Goal: Task Accomplishment & Management: Use online tool/utility

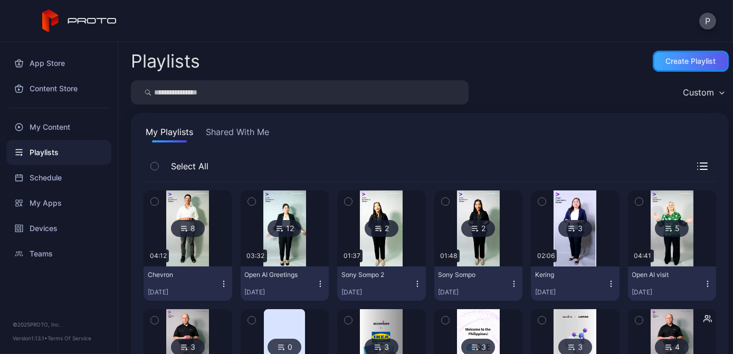
click at [694, 59] on div "Create Playlist" at bounding box center [691, 61] width 50 height 8
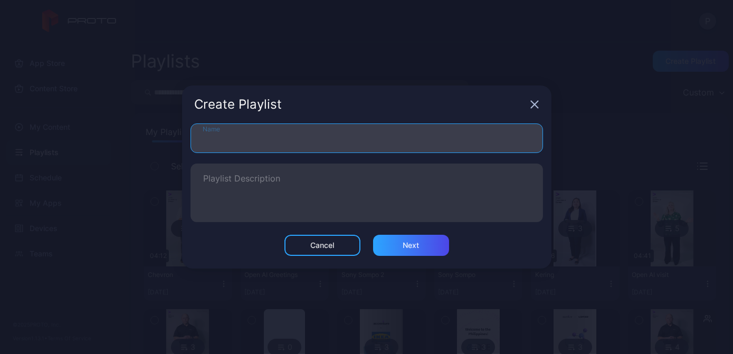
click at [290, 143] on input "Name" at bounding box center [367, 139] width 353 height 30
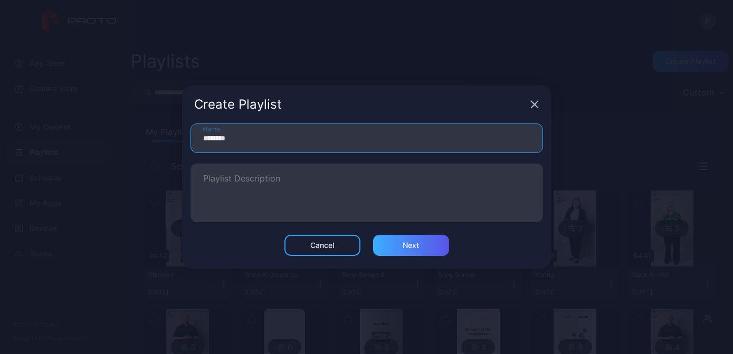
type input "********"
click at [406, 249] on div "Next" at bounding box center [411, 245] width 16 height 8
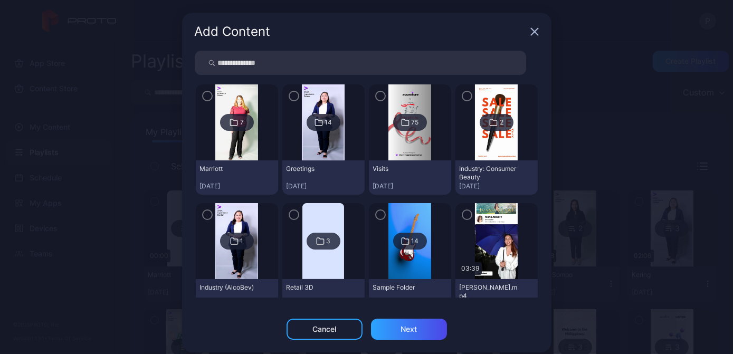
click at [230, 122] on icon at bounding box center [234, 122] width 8 height 13
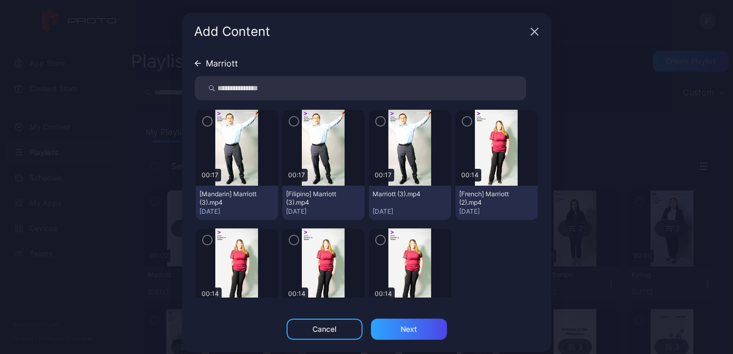
click at [203, 120] on icon "button" at bounding box center [207, 122] width 8 height 12
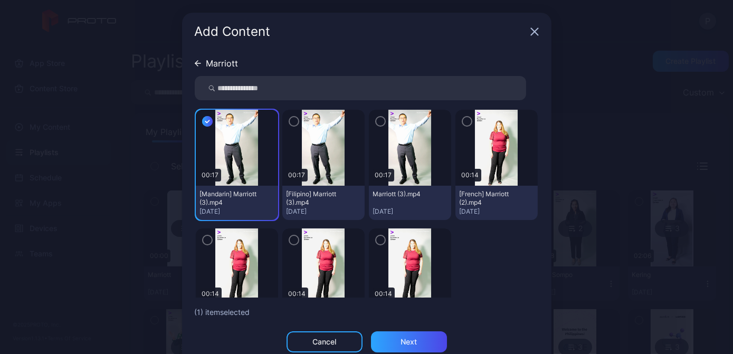
click at [290, 123] on icon "button" at bounding box center [294, 122] width 8 height 12
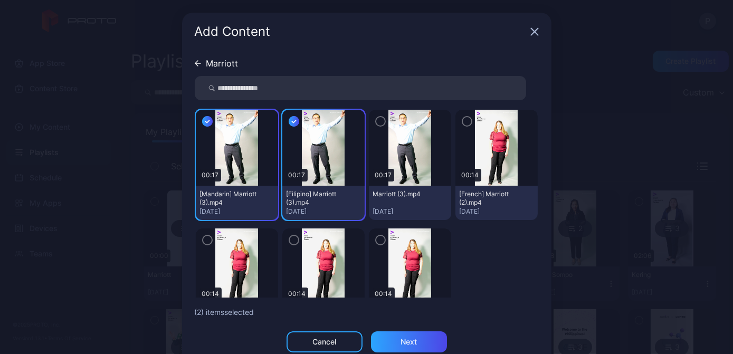
click at [377, 123] on icon "button" at bounding box center [381, 122] width 8 height 12
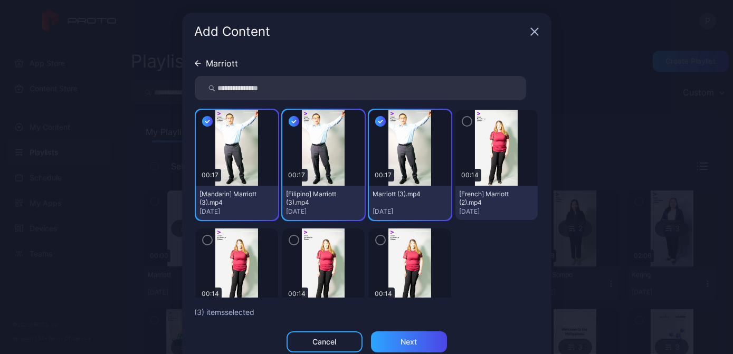
click at [463, 119] on icon "button" at bounding box center [467, 122] width 8 height 12
click at [204, 123] on icon "button" at bounding box center [207, 122] width 11 height 12
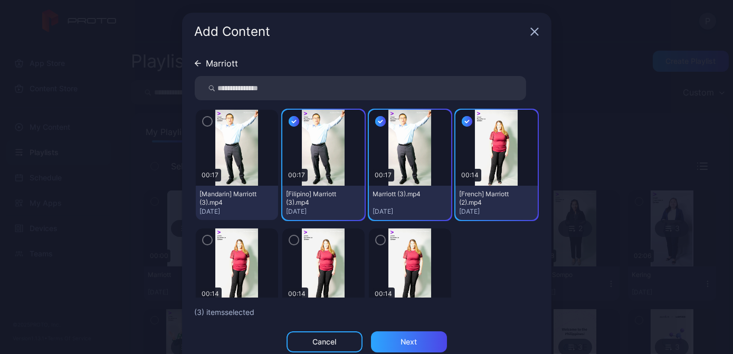
click at [292, 120] on icon "button" at bounding box center [294, 121] width 4 height 3
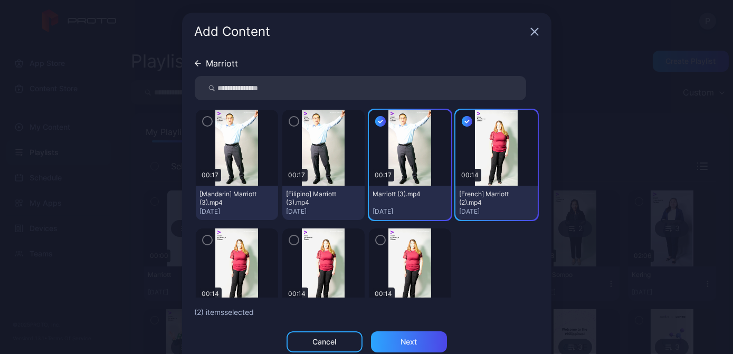
click at [379, 121] on icon "button" at bounding box center [381, 121] width 4 height 3
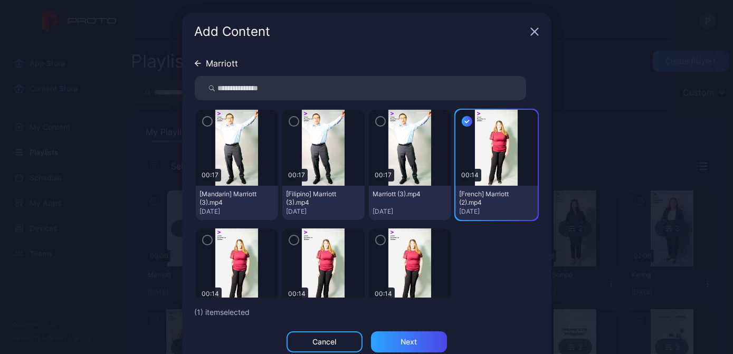
click at [462, 120] on icon "button" at bounding box center [467, 122] width 11 height 12
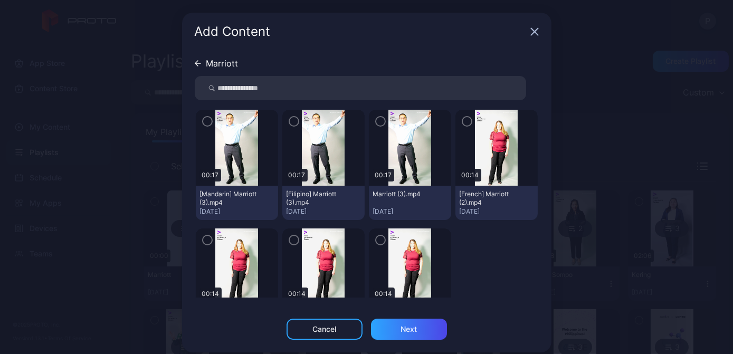
click at [195, 67] on div "Marriott" at bounding box center [217, 63] width 44 height 8
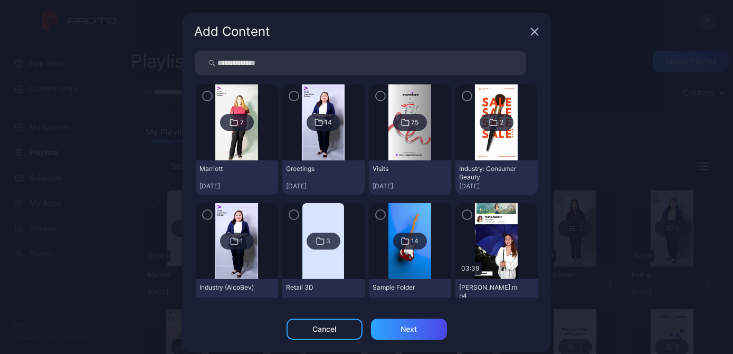
click at [531, 29] on icon "button" at bounding box center [535, 31] width 8 height 8
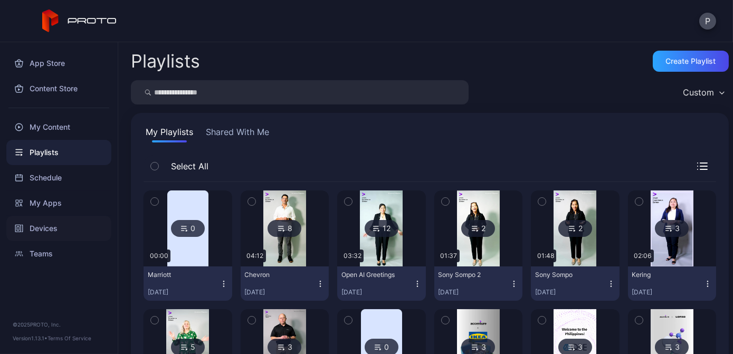
click at [61, 229] on div "Devices" at bounding box center [58, 228] width 105 height 25
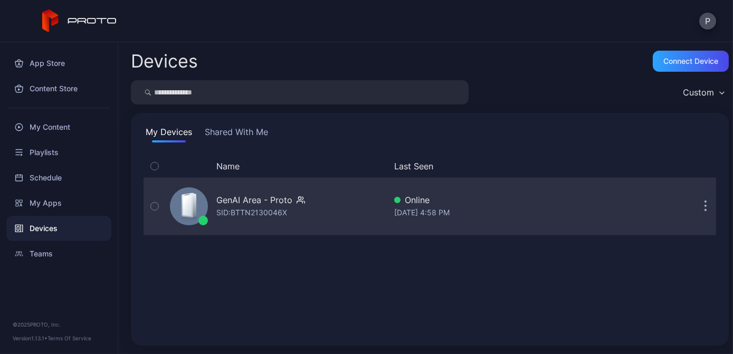
click at [364, 217] on div "GenAI Area - Proto SID: BTTN2130046X" at bounding box center [276, 206] width 220 height 53
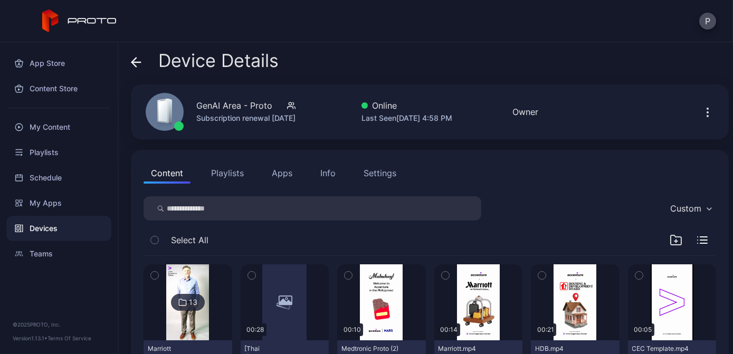
click at [229, 174] on button "Playlists" at bounding box center [228, 173] width 48 height 21
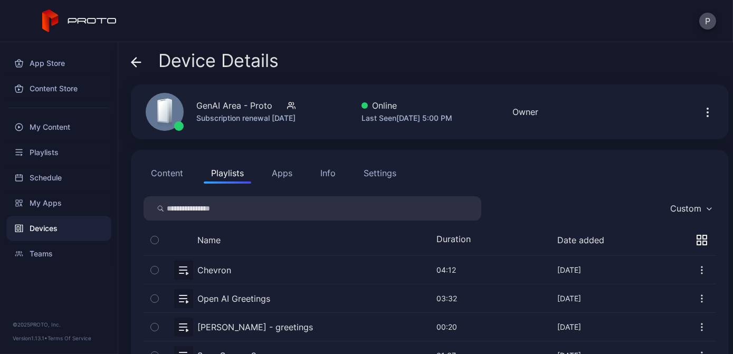
click at [702, 114] on icon "button" at bounding box center [708, 112] width 13 height 13
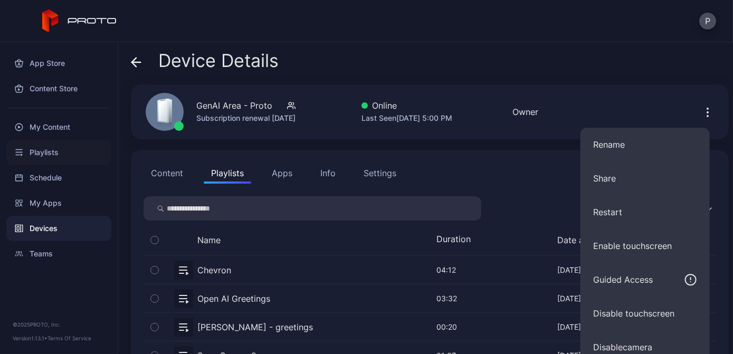
click at [76, 150] on div "Playlists" at bounding box center [58, 152] width 105 height 25
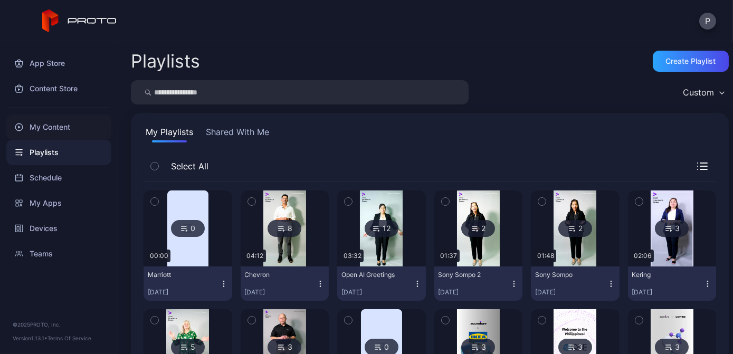
click at [61, 130] on div "My Content" at bounding box center [58, 127] width 105 height 25
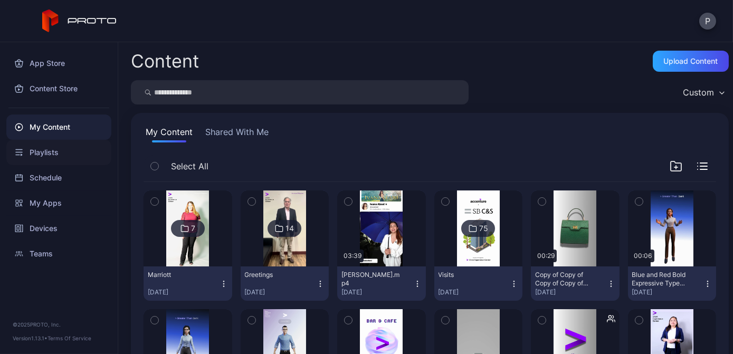
click at [63, 157] on div "Playlists" at bounding box center [58, 152] width 105 height 25
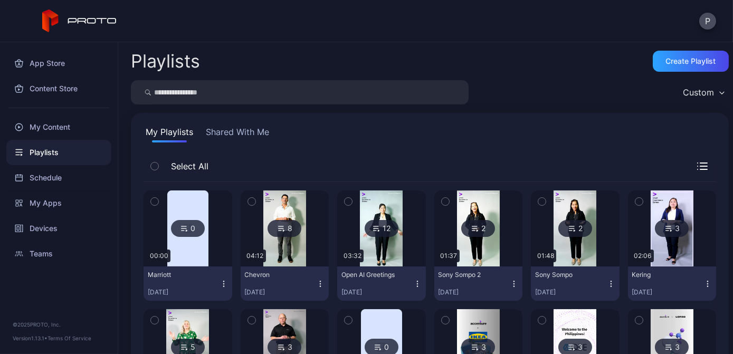
click at [178, 230] on div "0" at bounding box center [188, 228] width 34 height 17
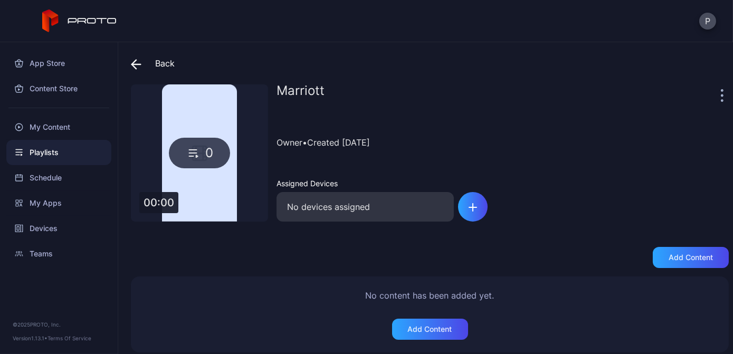
scroll to position [7, 0]
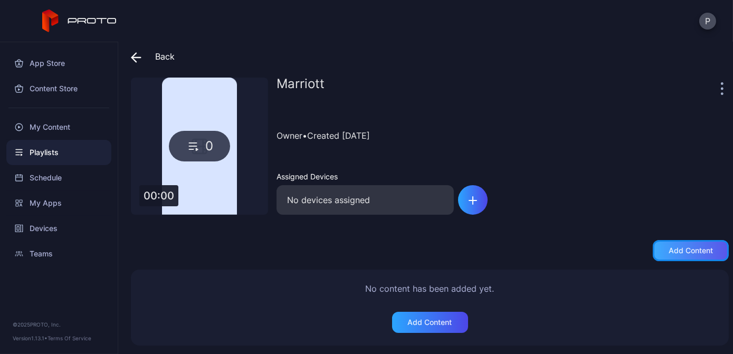
click at [669, 251] on div "Add content" at bounding box center [691, 251] width 44 height 8
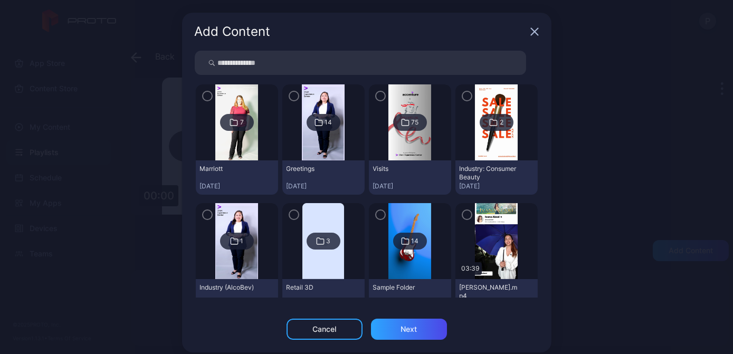
click at [232, 153] on img at bounding box center [236, 122] width 43 height 76
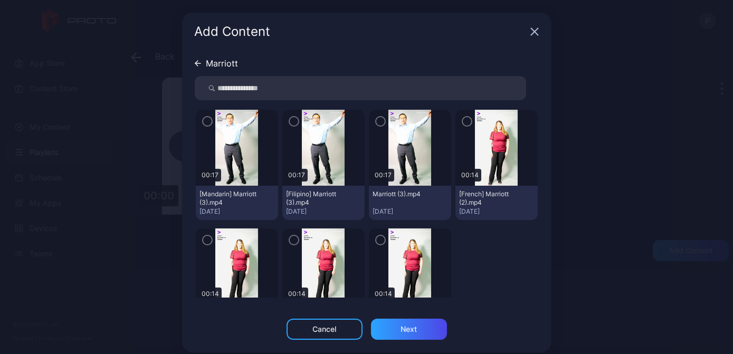
click at [203, 125] on icon "button" at bounding box center [207, 122] width 8 height 12
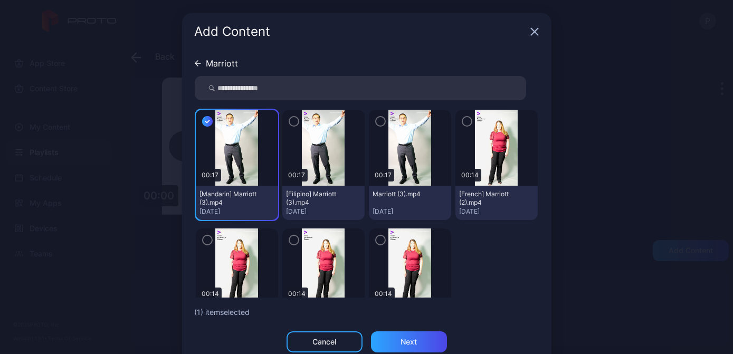
click at [283, 116] on div at bounding box center [324, 148] width 82 height 76
click at [283, 124] on div "00:17 [Filipino] Marriott (3).mp4 [DATE]" at bounding box center [324, 165] width 82 height 110
click at [290, 123] on icon "button" at bounding box center [294, 122] width 8 height 12
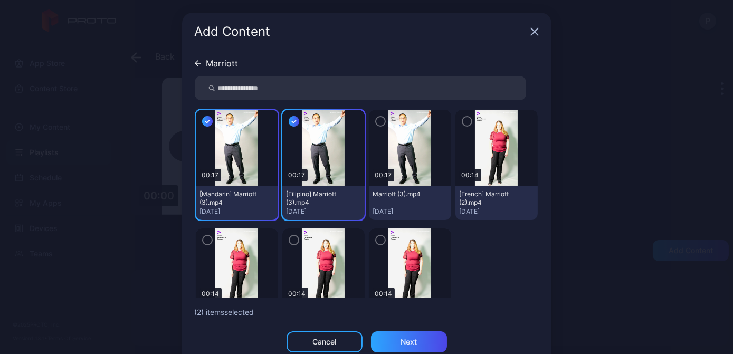
click at [377, 120] on icon "button" at bounding box center [381, 122] width 8 height 12
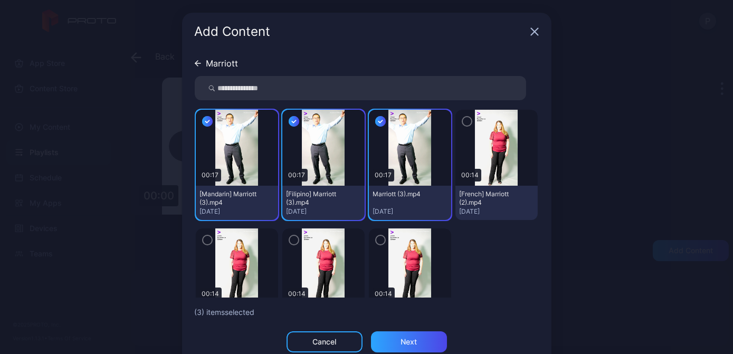
click at [463, 118] on icon "button" at bounding box center [467, 122] width 8 height 12
click at [203, 240] on icon "button" at bounding box center [207, 240] width 8 height 12
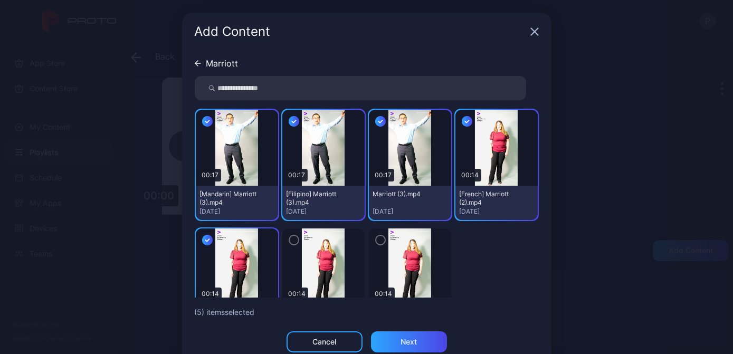
click at [290, 244] on icon "button" at bounding box center [294, 240] width 8 height 12
click at [377, 241] on icon "button" at bounding box center [381, 240] width 8 height 12
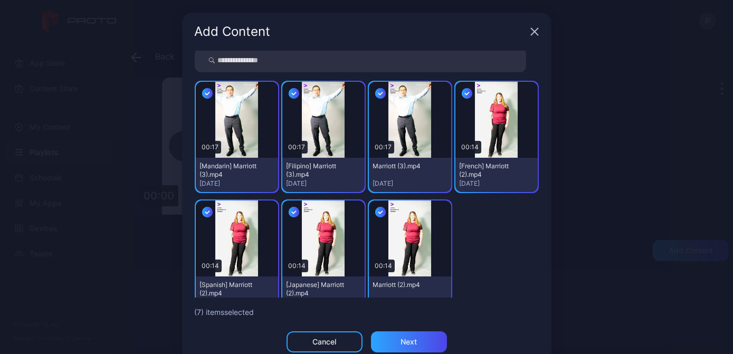
scroll to position [41, 0]
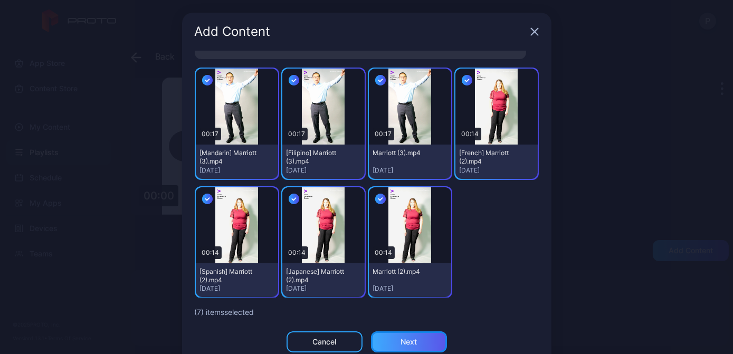
click at [405, 340] on div "Next" at bounding box center [409, 342] width 16 height 8
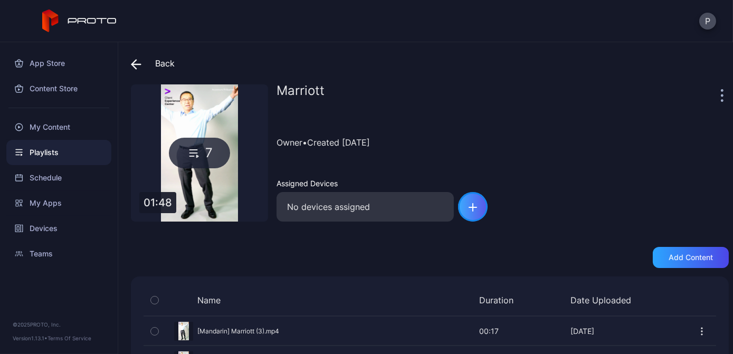
click at [467, 208] on div "button" at bounding box center [473, 207] width 30 height 30
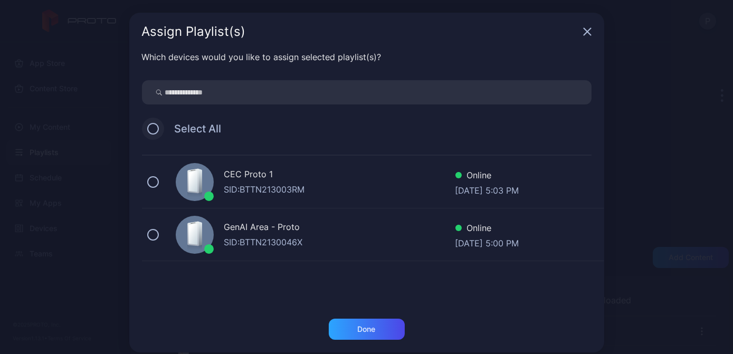
click at [149, 133] on button at bounding box center [153, 129] width 12 height 12
click at [374, 324] on div "Done" at bounding box center [367, 329] width 76 height 21
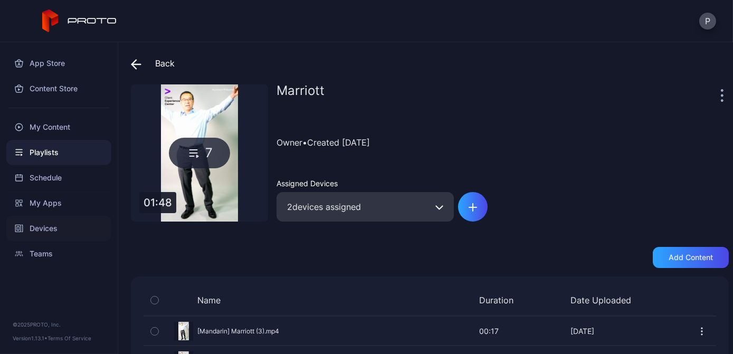
click at [53, 230] on div "Devices" at bounding box center [58, 228] width 105 height 25
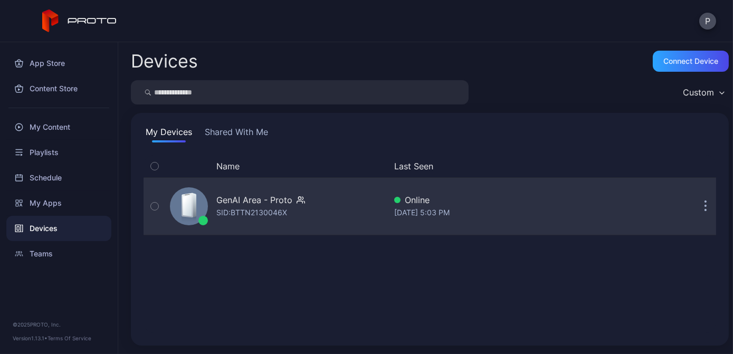
click at [338, 218] on div "GenAI Area - Proto SID: BTTN2130046X" at bounding box center [276, 206] width 220 height 53
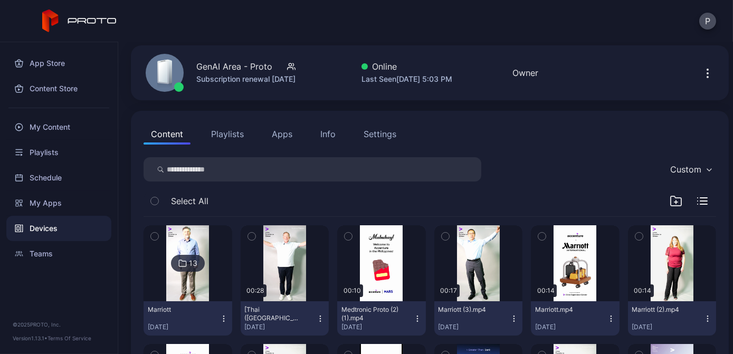
scroll to position [96, 0]
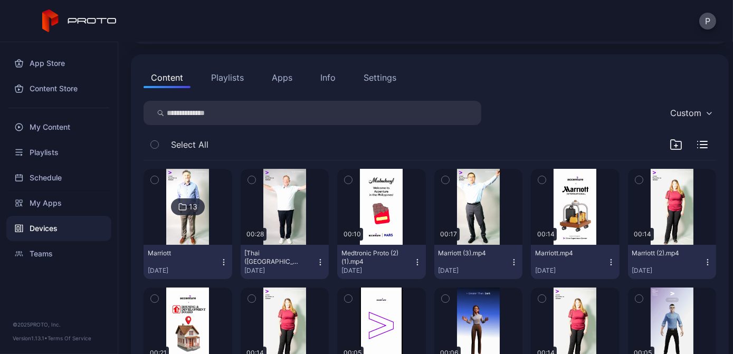
click at [191, 209] on div "13" at bounding box center [193, 207] width 8 height 10
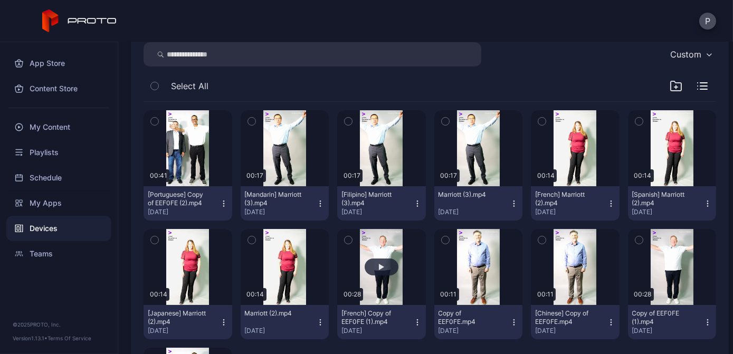
scroll to position [240, 0]
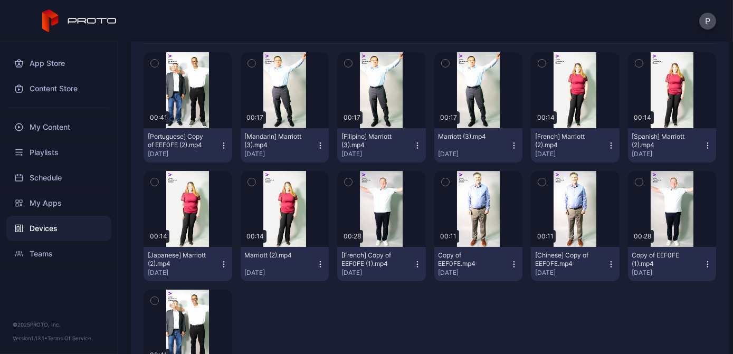
click at [225, 144] on icon "button" at bounding box center [224, 146] width 8 height 8
click at [287, 327] on div at bounding box center [285, 345] width 89 height 110
click at [79, 131] on div "My Content" at bounding box center [58, 127] width 105 height 25
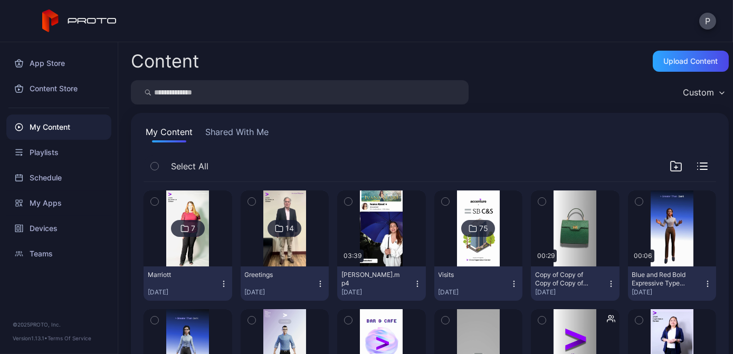
click at [182, 220] on div "7" at bounding box center [188, 228] width 34 height 17
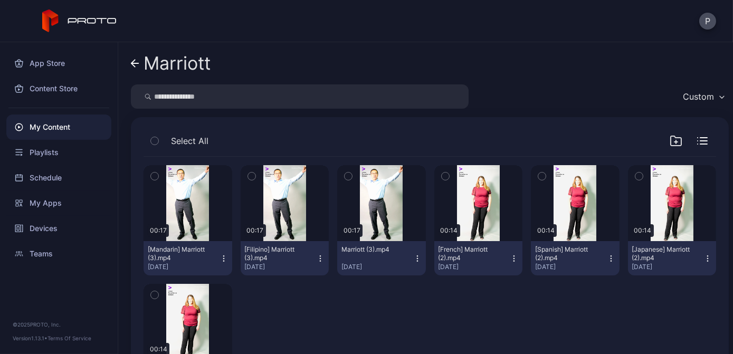
click at [222, 255] on icon "button" at bounding box center [224, 259] width 8 height 8
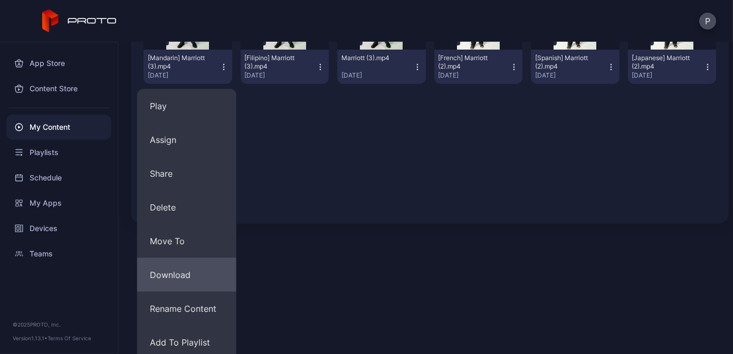
click at [194, 266] on button "Download" at bounding box center [186, 275] width 99 height 34
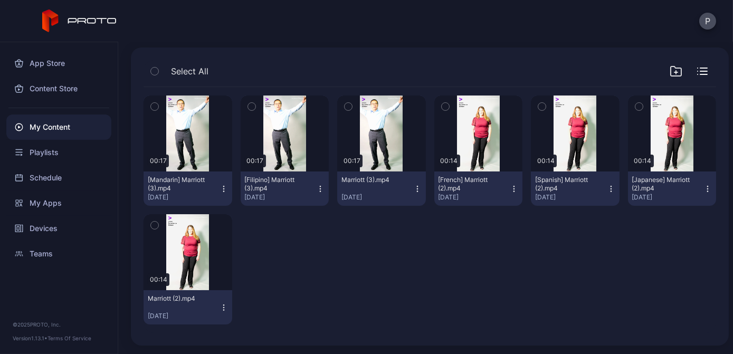
scroll to position [69, 0]
click at [316, 183] on button "[Filipino] Marriott (3).mp4 [DATE]" at bounding box center [285, 189] width 89 height 34
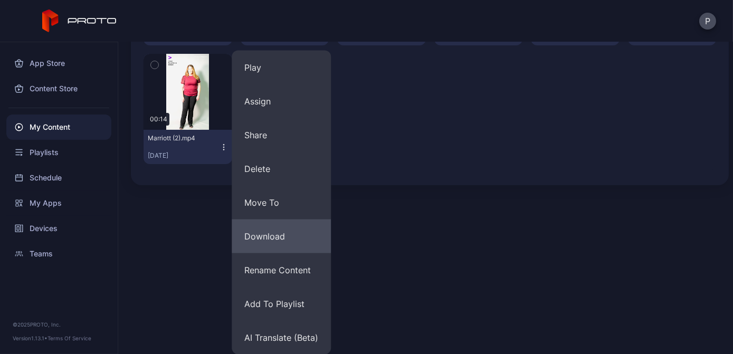
click at [291, 240] on button "Download" at bounding box center [281, 237] width 99 height 34
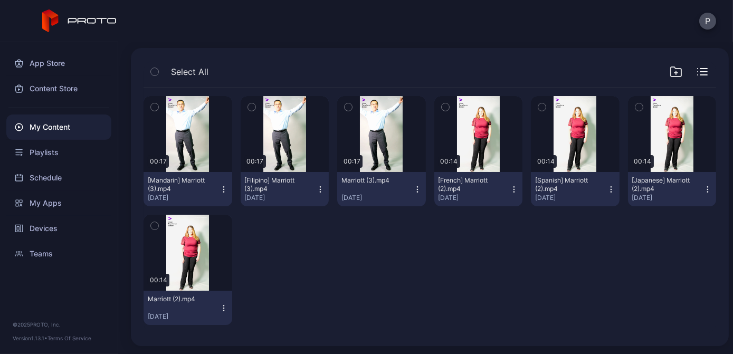
click at [413, 192] on icon "button" at bounding box center [417, 189] width 8 height 8
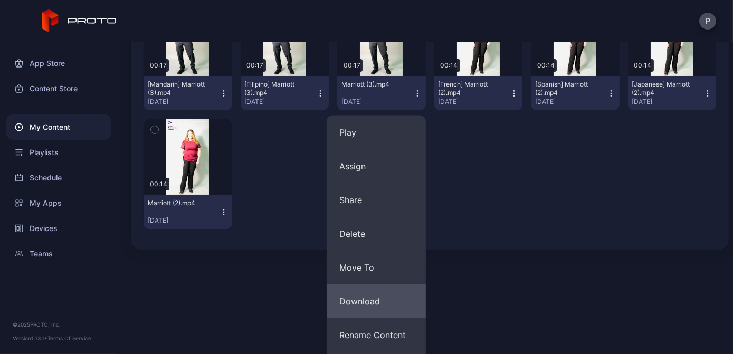
click at [384, 295] on button "Download" at bounding box center [376, 302] width 99 height 34
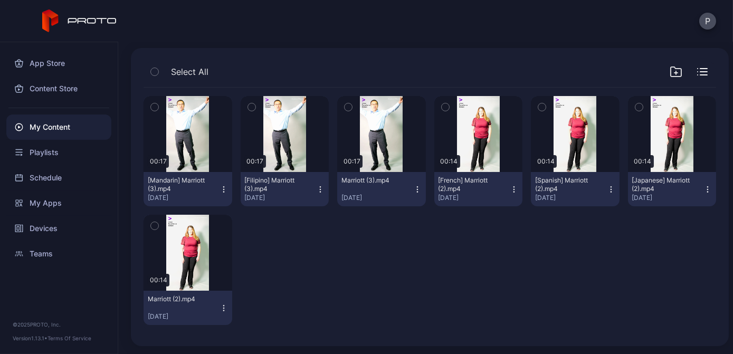
click at [485, 284] on div "Preview 00:17 [Mandarin] Marriott (3).mp4 [DATE] Preview 00:17 [Filipino] Marri…" at bounding box center [430, 211] width 573 height 246
click at [510, 188] on icon "button" at bounding box center [514, 189] width 8 height 8
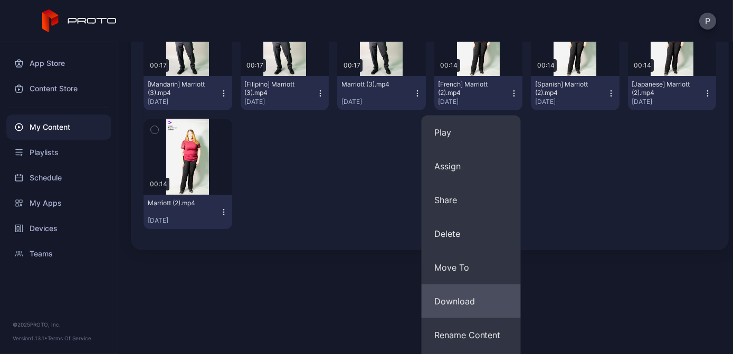
click at [459, 302] on button "Download" at bounding box center [471, 302] width 99 height 34
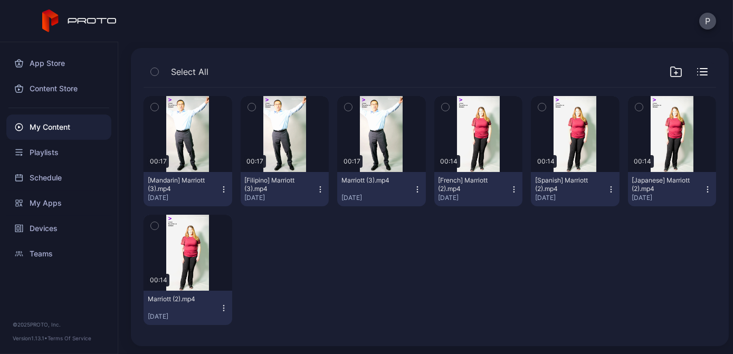
click at [493, 295] on div "Preview 00:17 [Mandarin] Marriott (3).mp4 [DATE] Preview 00:17 [Filipino] Marri…" at bounding box center [430, 211] width 573 height 246
click at [607, 186] on icon "button" at bounding box center [611, 189] width 8 height 8
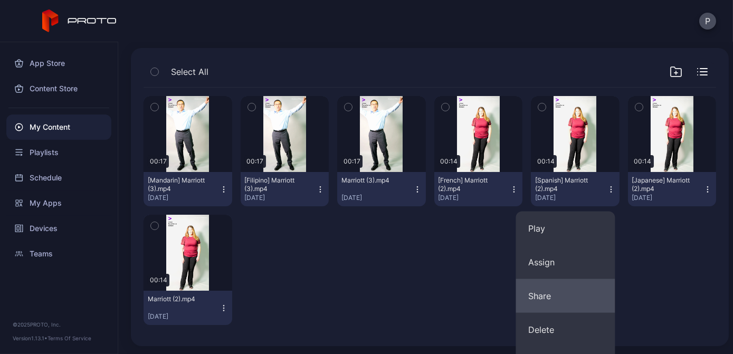
scroll to position [165, 0]
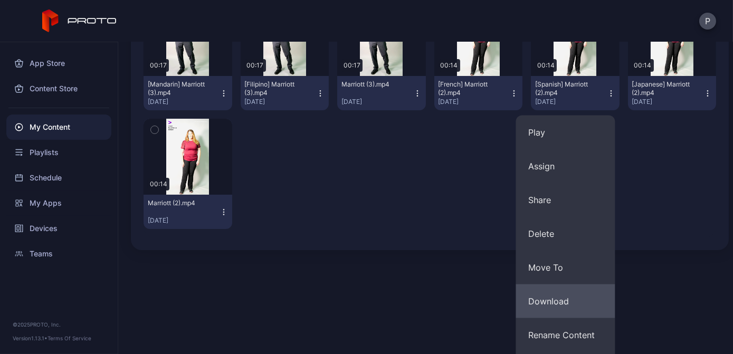
click at [569, 305] on button "Download" at bounding box center [565, 302] width 99 height 34
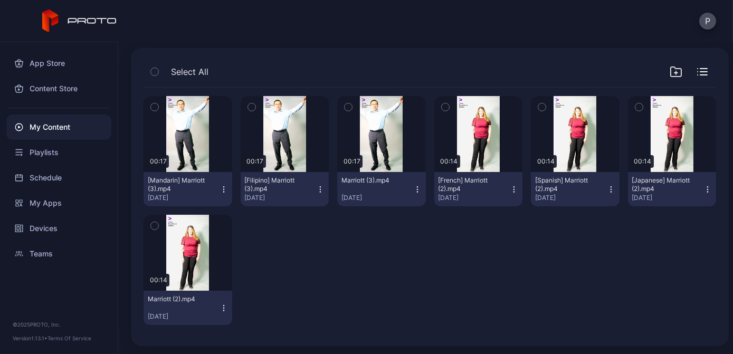
click at [699, 194] on button "[Japanese] Marriott (2).mp4 [DATE]" at bounding box center [672, 189] width 89 height 34
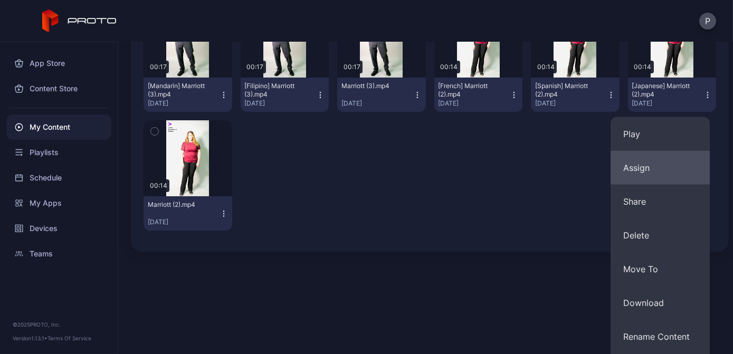
scroll to position [230, 0]
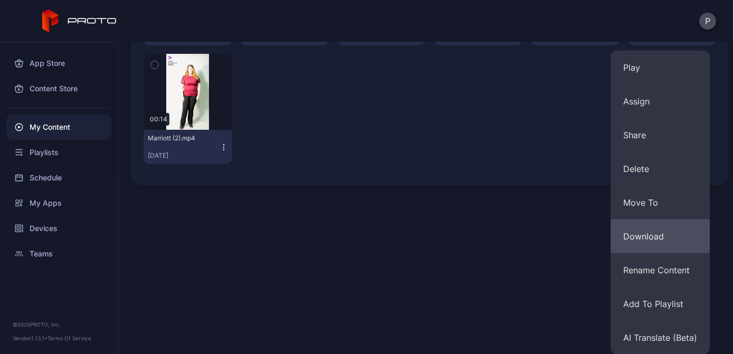
click at [664, 237] on button "Download" at bounding box center [660, 237] width 99 height 34
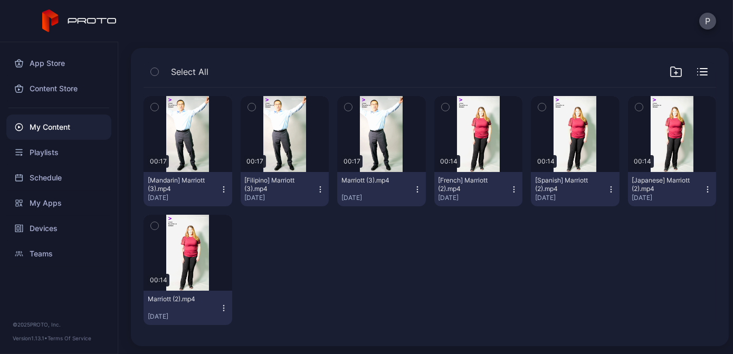
click at [220, 309] on icon "button" at bounding box center [224, 308] width 8 height 8
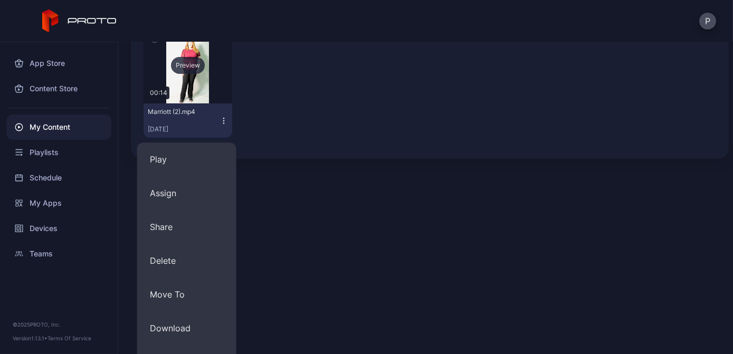
scroll to position [261, 0]
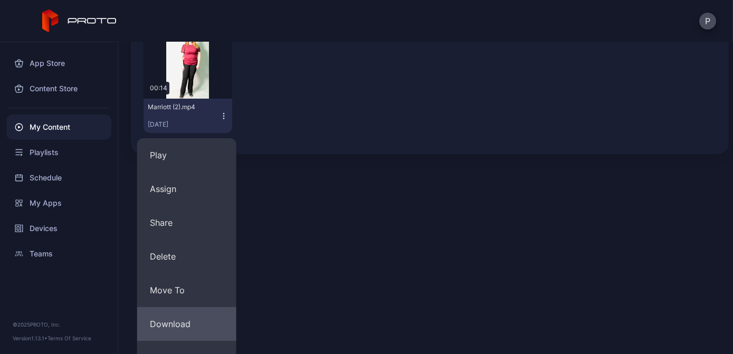
click at [177, 320] on button "Download" at bounding box center [186, 324] width 99 height 34
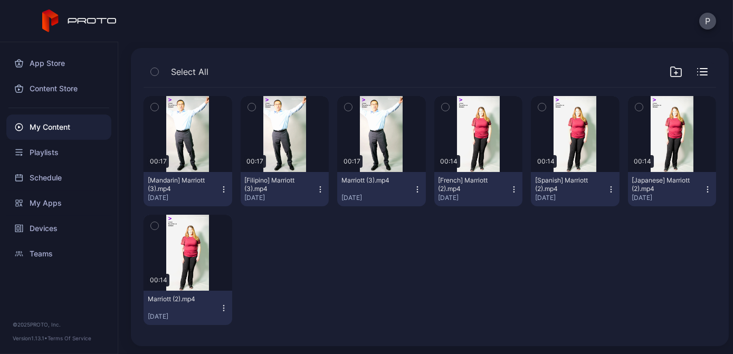
click at [361, 243] on div "Preview 00:17 [Mandarin] Marriott (3).mp4 [DATE] Preview 00:17 [Filipino] Marri…" at bounding box center [430, 211] width 573 height 246
click at [60, 225] on div "Devices" at bounding box center [58, 228] width 105 height 25
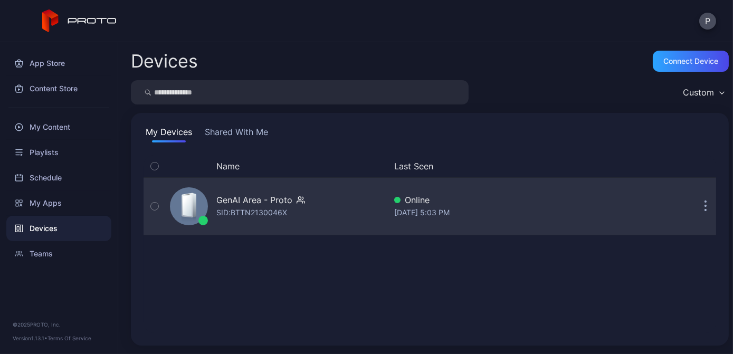
click at [310, 204] on div "GenAI Area - Proto SID: BTTN2130046X" at bounding box center [276, 206] width 220 height 53
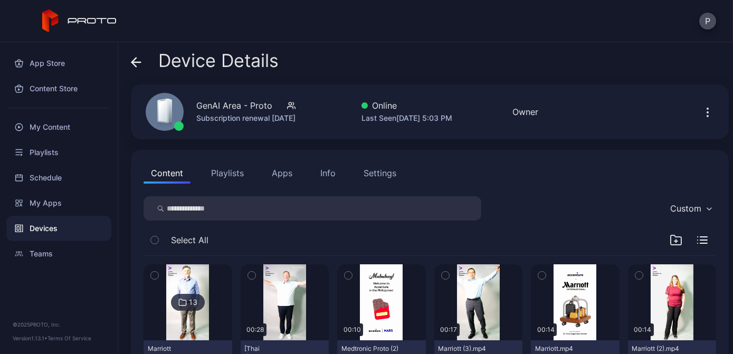
click at [236, 175] on button "Playlists" at bounding box center [228, 173] width 48 height 21
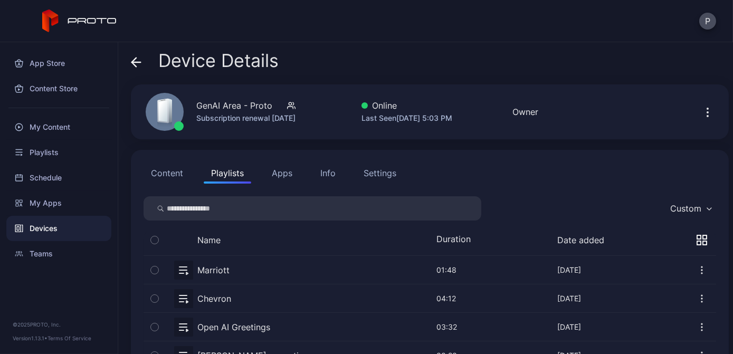
scroll to position [48, 0]
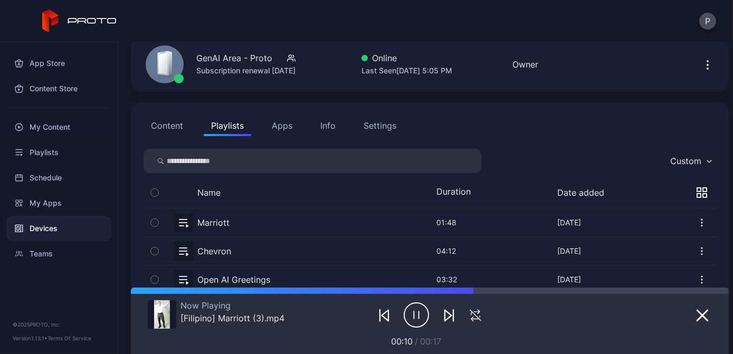
click at [533, 133] on div "Content Playlists Apps Info Settings" at bounding box center [430, 125] width 573 height 21
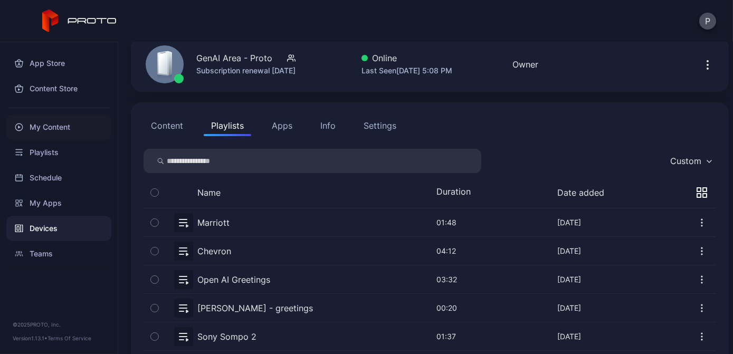
click at [84, 123] on div "My Content" at bounding box center [58, 127] width 105 height 25
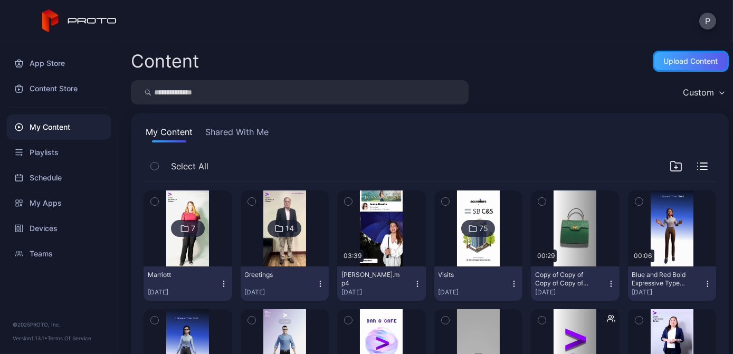
click at [653, 55] on div "Upload Content" at bounding box center [691, 61] width 76 height 21
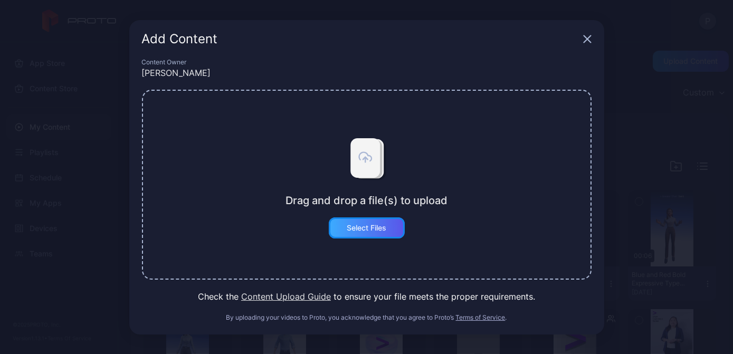
click at [376, 230] on div "Select Files" at bounding box center [367, 228] width 40 height 8
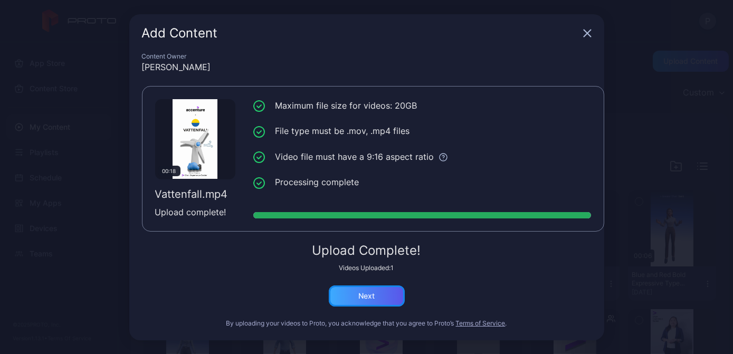
click at [365, 296] on div "Next" at bounding box center [367, 296] width 16 height 8
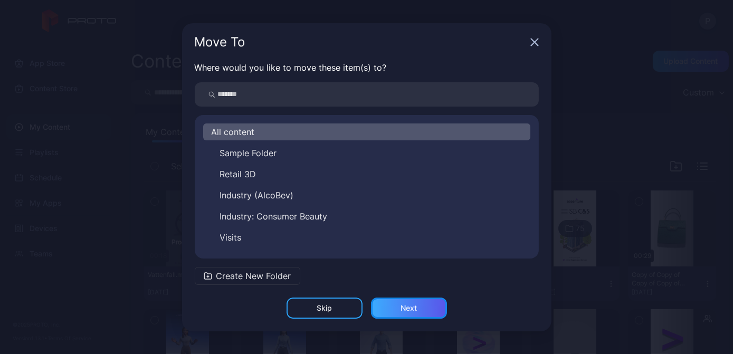
click at [404, 310] on div "Next" at bounding box center [409, 308] width 16 height 8
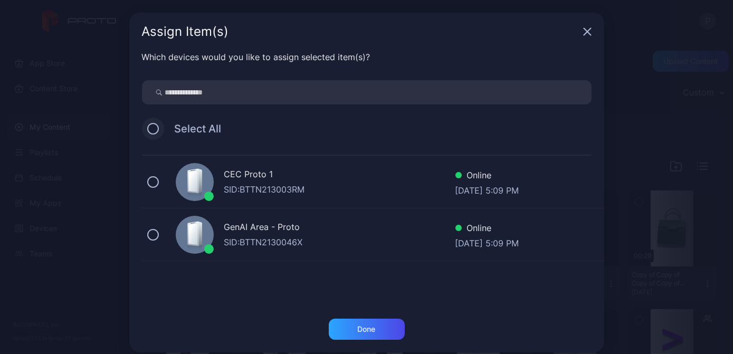
click at [147, 129] on button at bounding box center [153, 129] width 12 height 12
click at [358, 332] on div "Done" at bounding box center [367, 329] width 18 height 8
